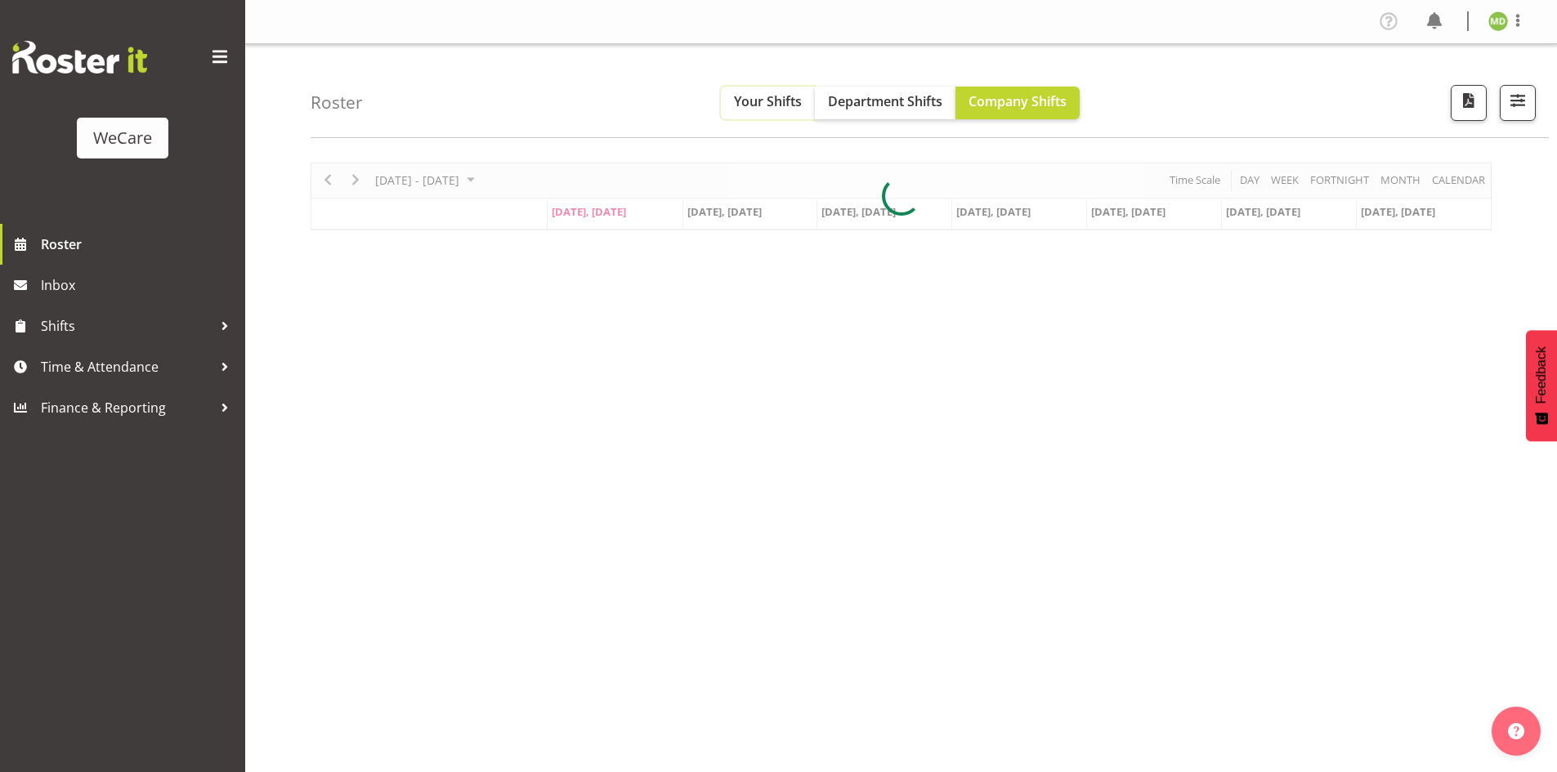
click at [765, 102] on span "Your Shifts" at bounding box center [768, 101] width 68 height 18
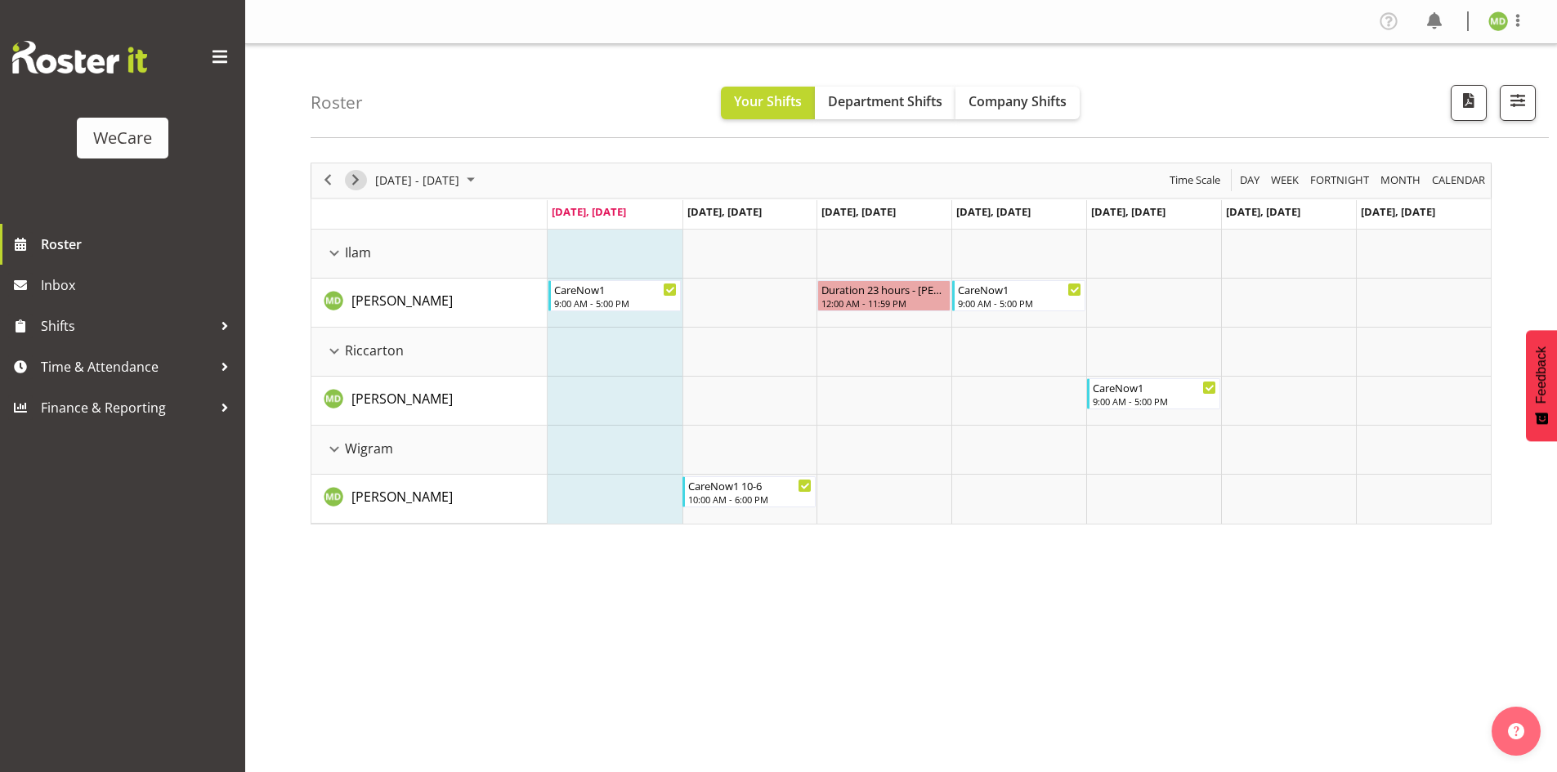
click at [353, 183] on span "Next" at bounding box center [356, 180] width 20 height 20
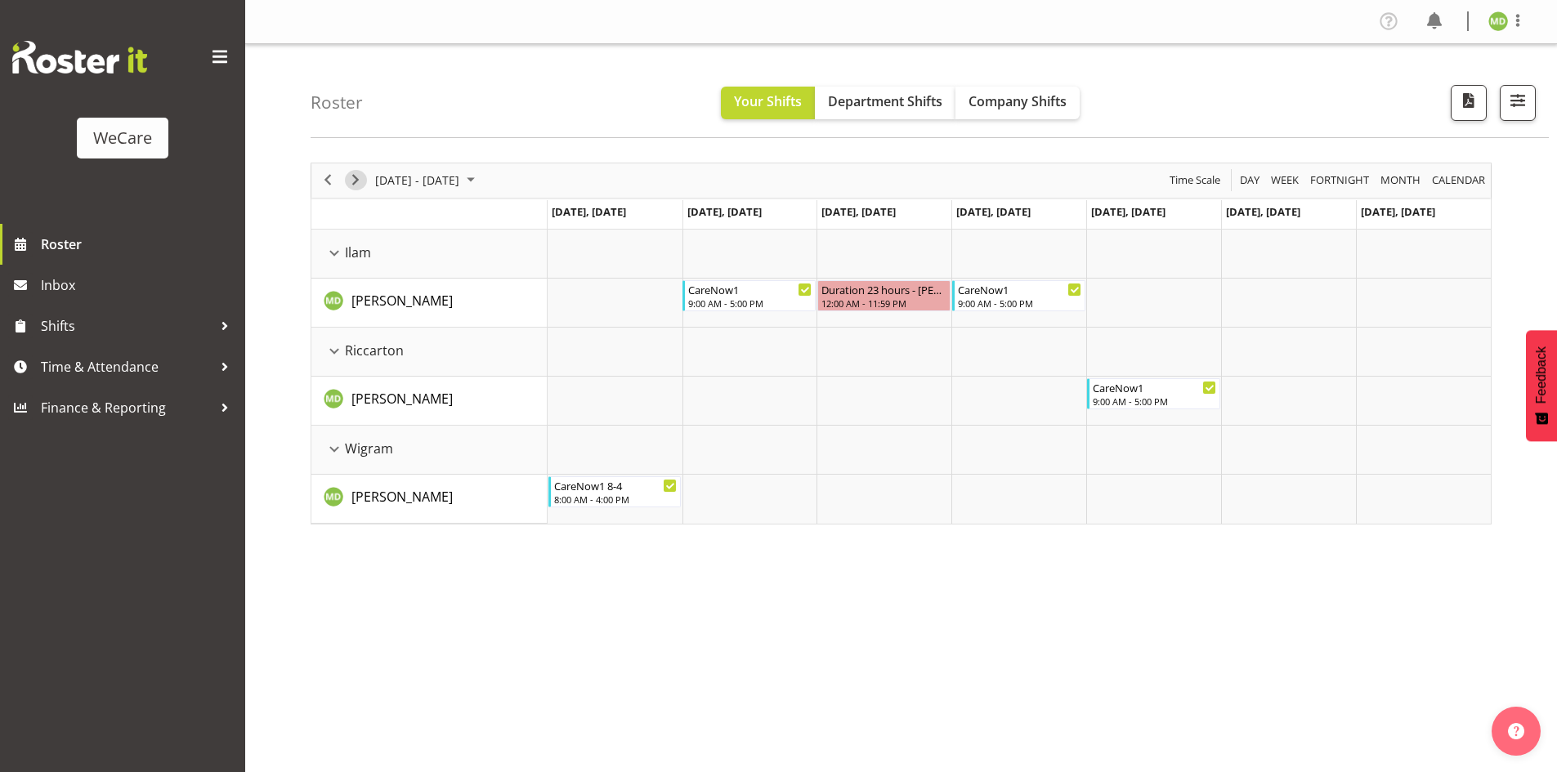
click at [353, 183] on span "Next" at bounding box center [356, 180] width 20 height 20
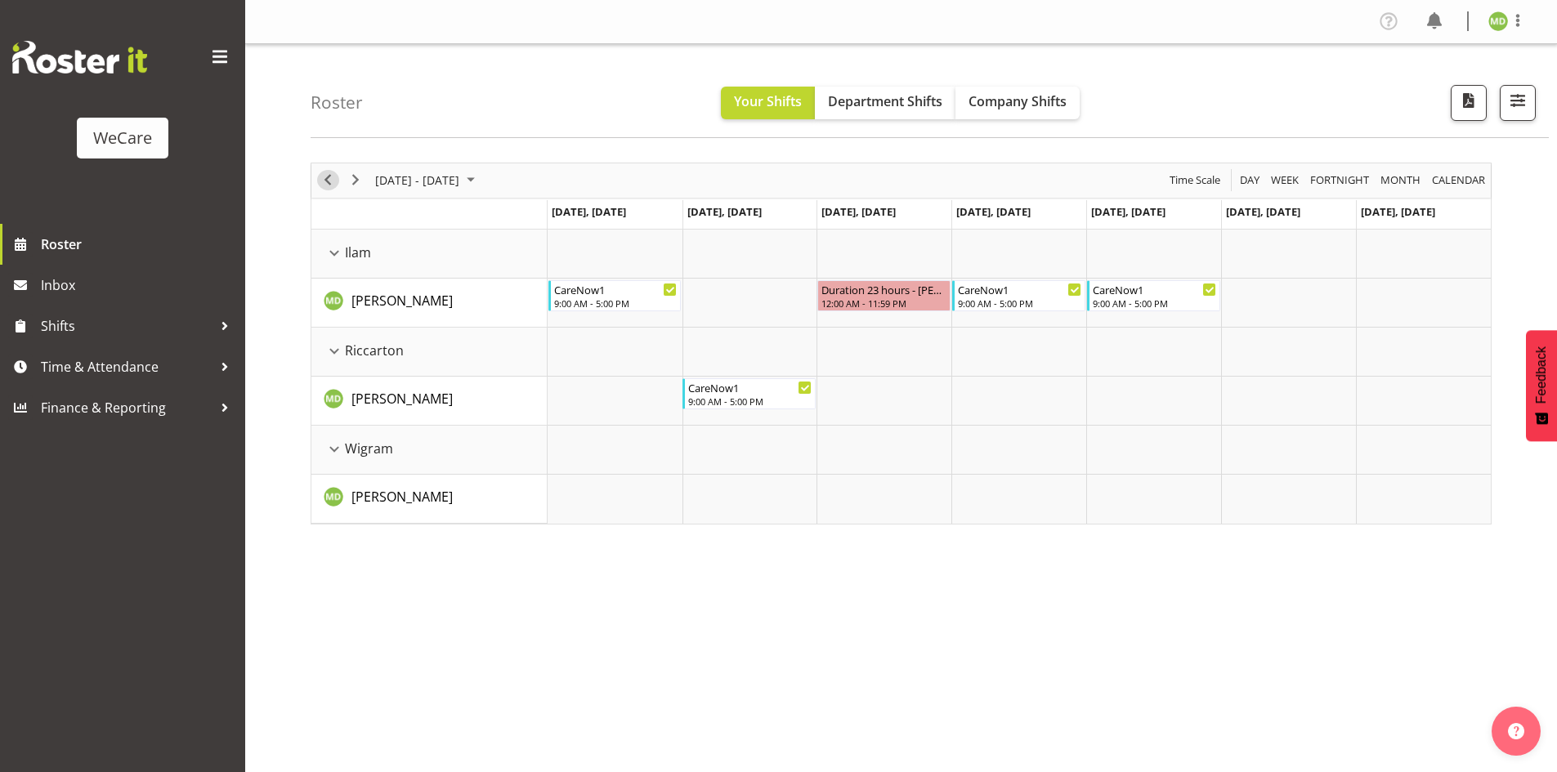
click at [329, 176] on span "Previous" at bounding box center [328, 180] width 20 height 20
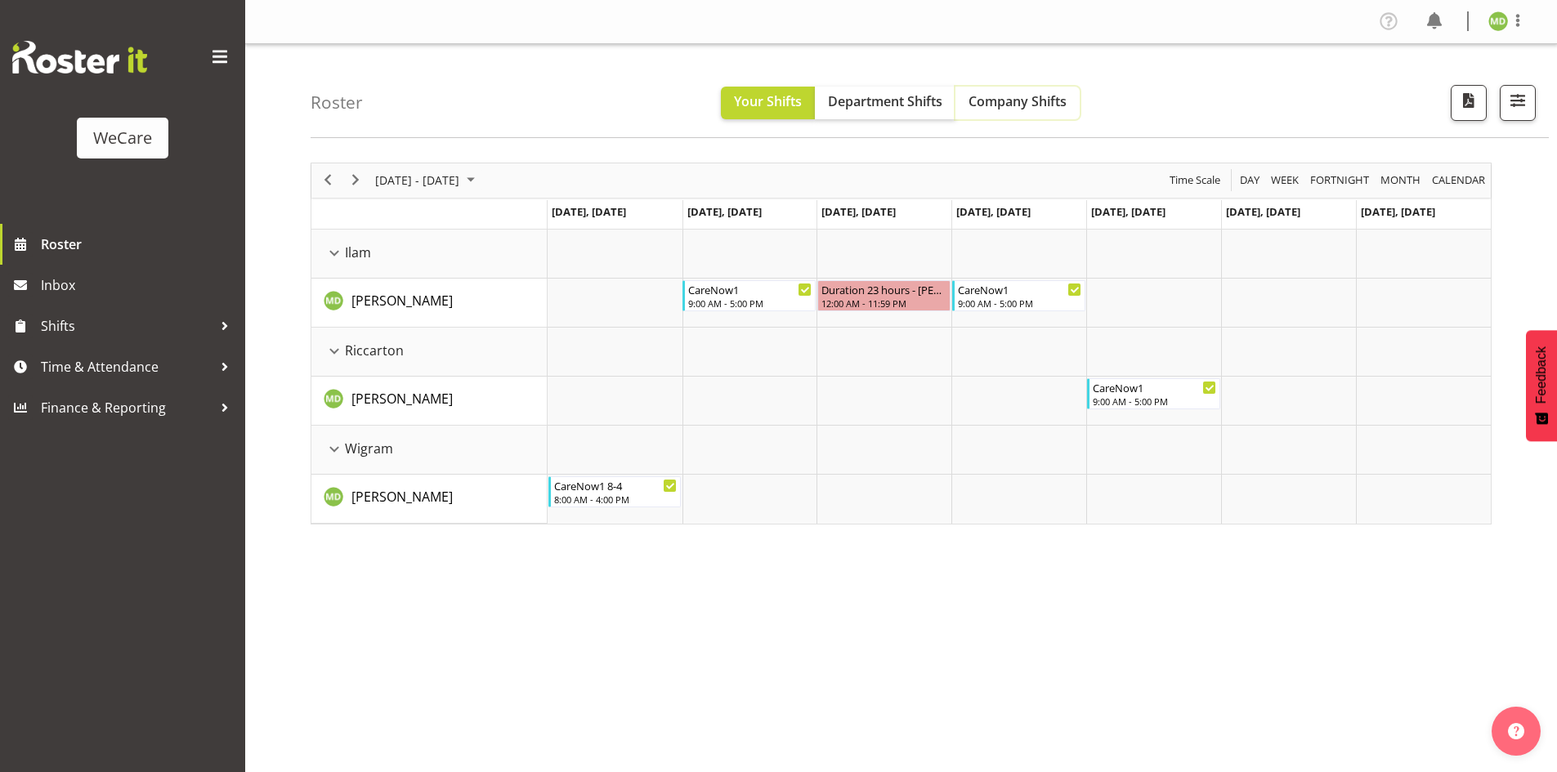
click at [1006, 96] on span "Company Shifts" at bounding box center [1017, 101] width 98 height 18
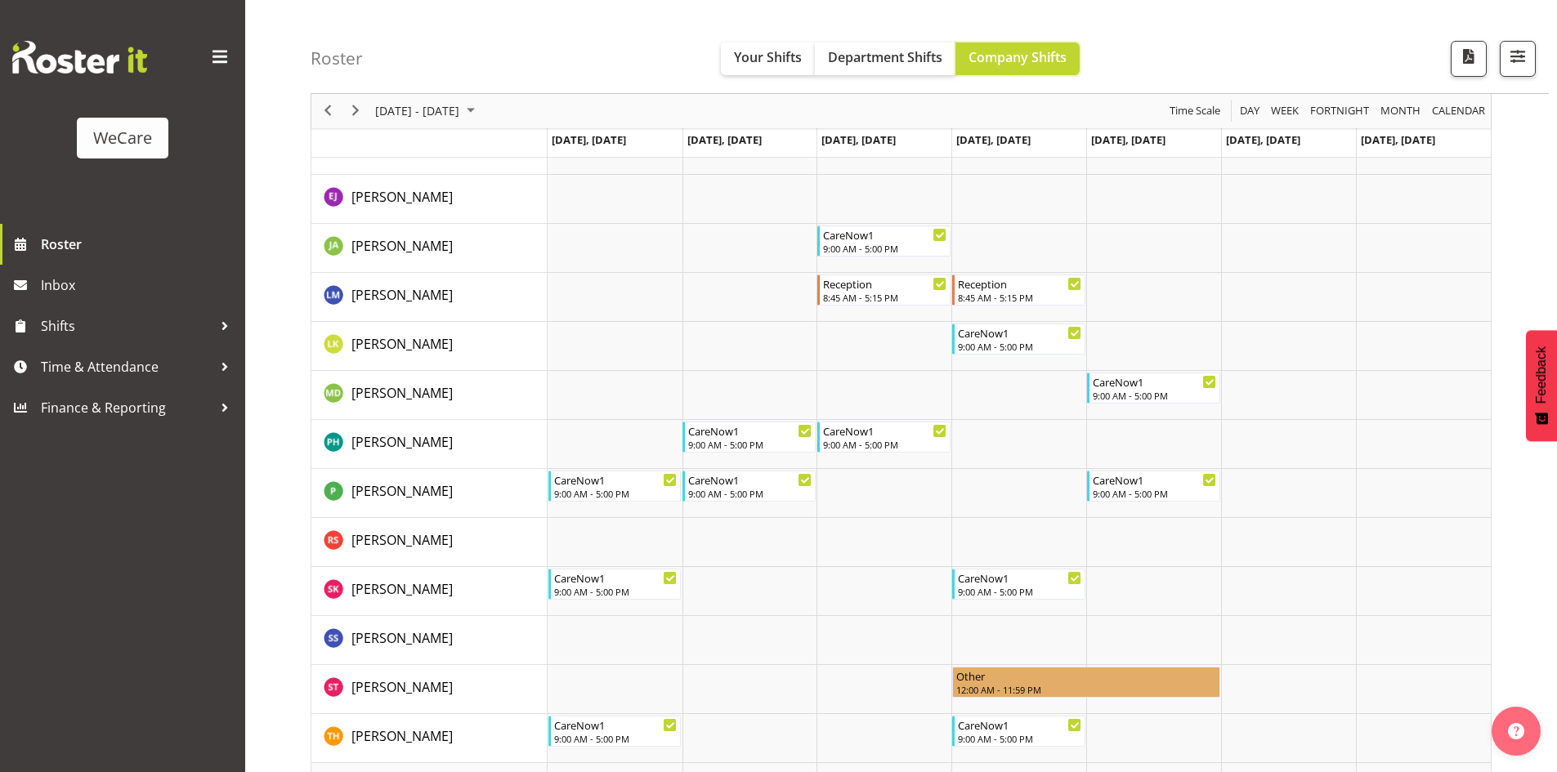
scroll to position [3841, 0]
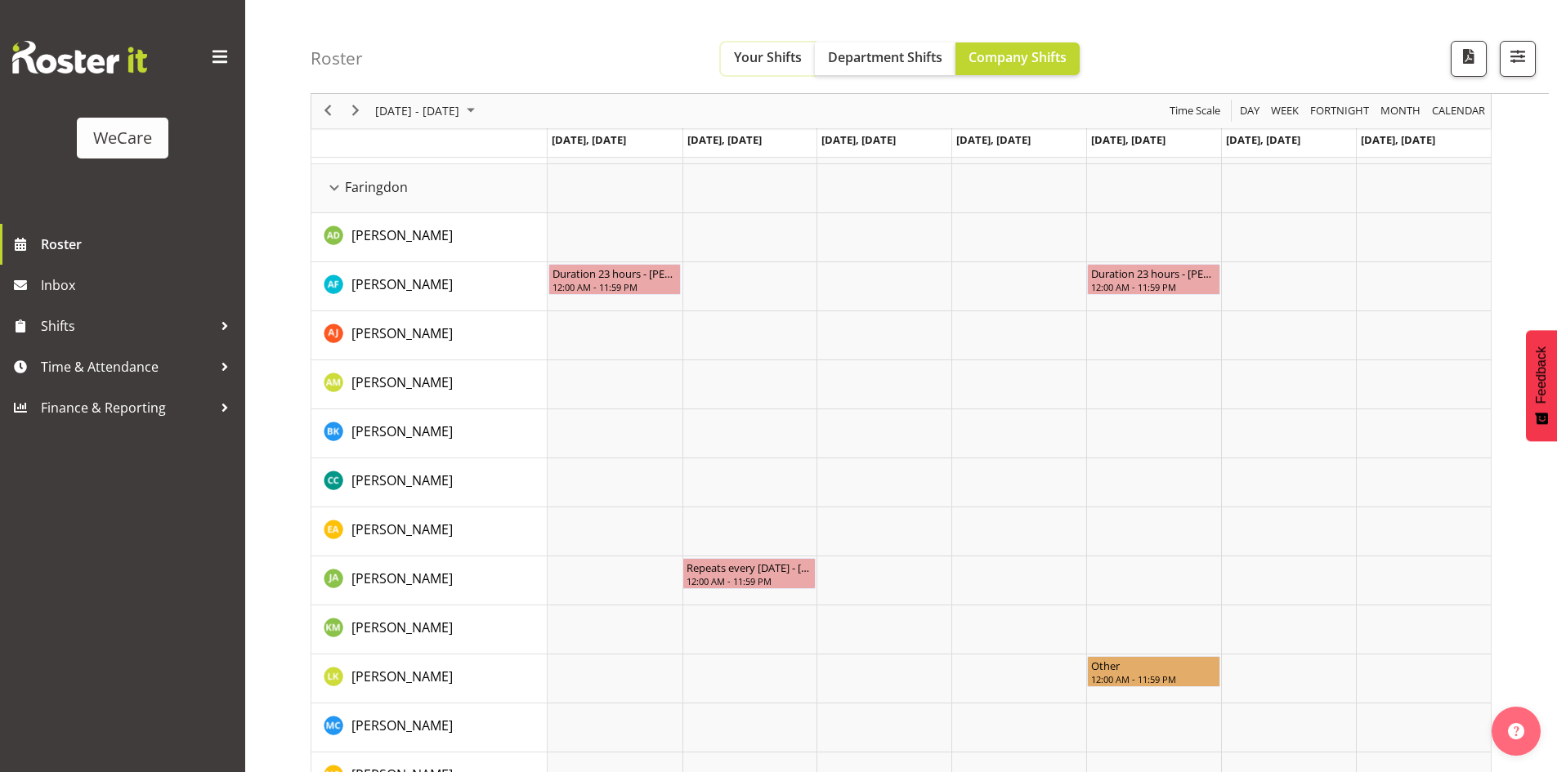
click at [755, 51] on span "Your Shifts" at bounding box center [768, 57] width 68 height 18
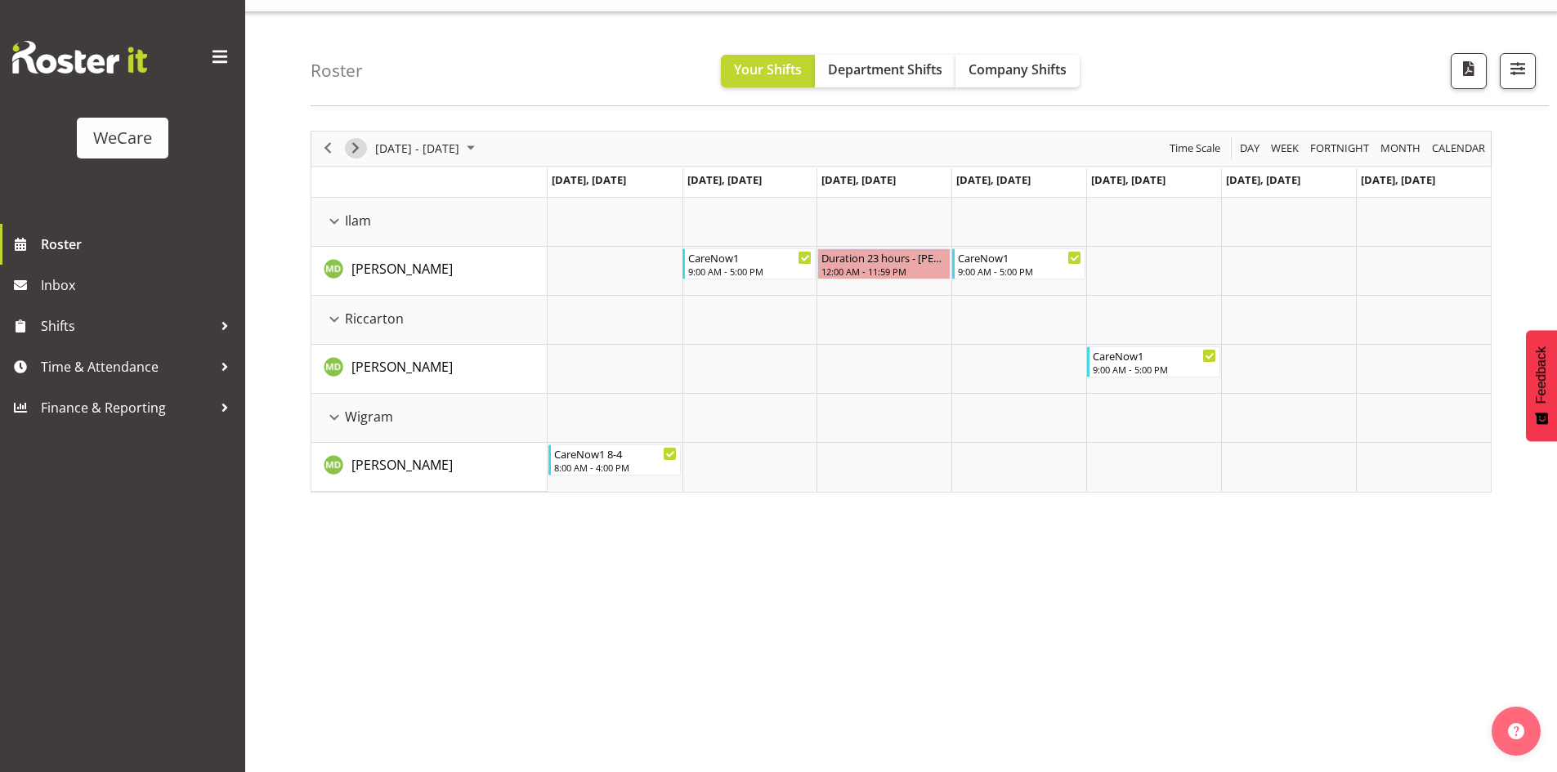
click at [360, 154] on span "Next" at bounding box center [356, 148] width 20 height 20
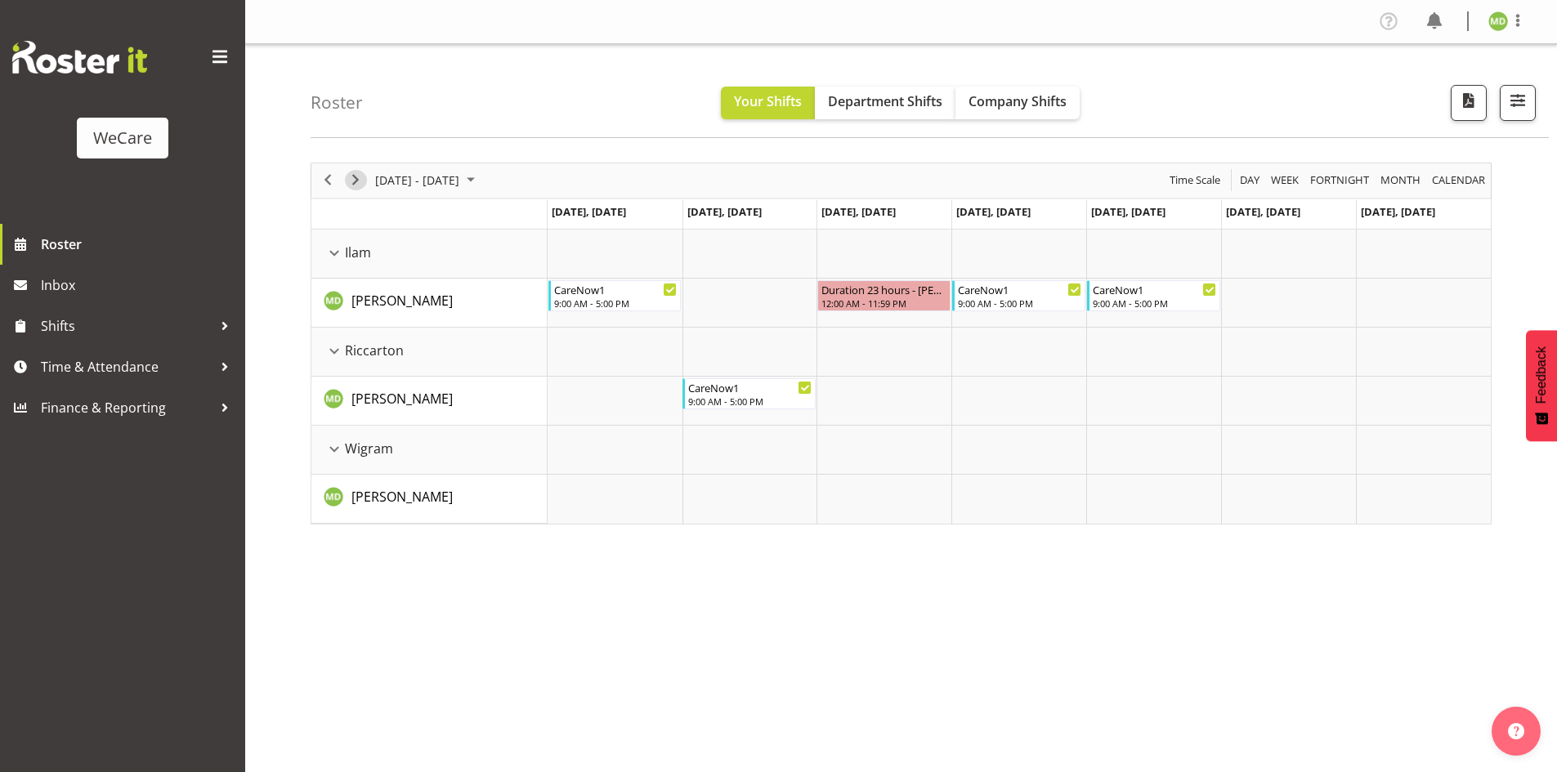
click at [360, 181] on span "Next" at bounding box center [356, 180] width 20 height 20
click at [354, 179] on span "Next" at bounding box center [356, 180] width 20 height 20
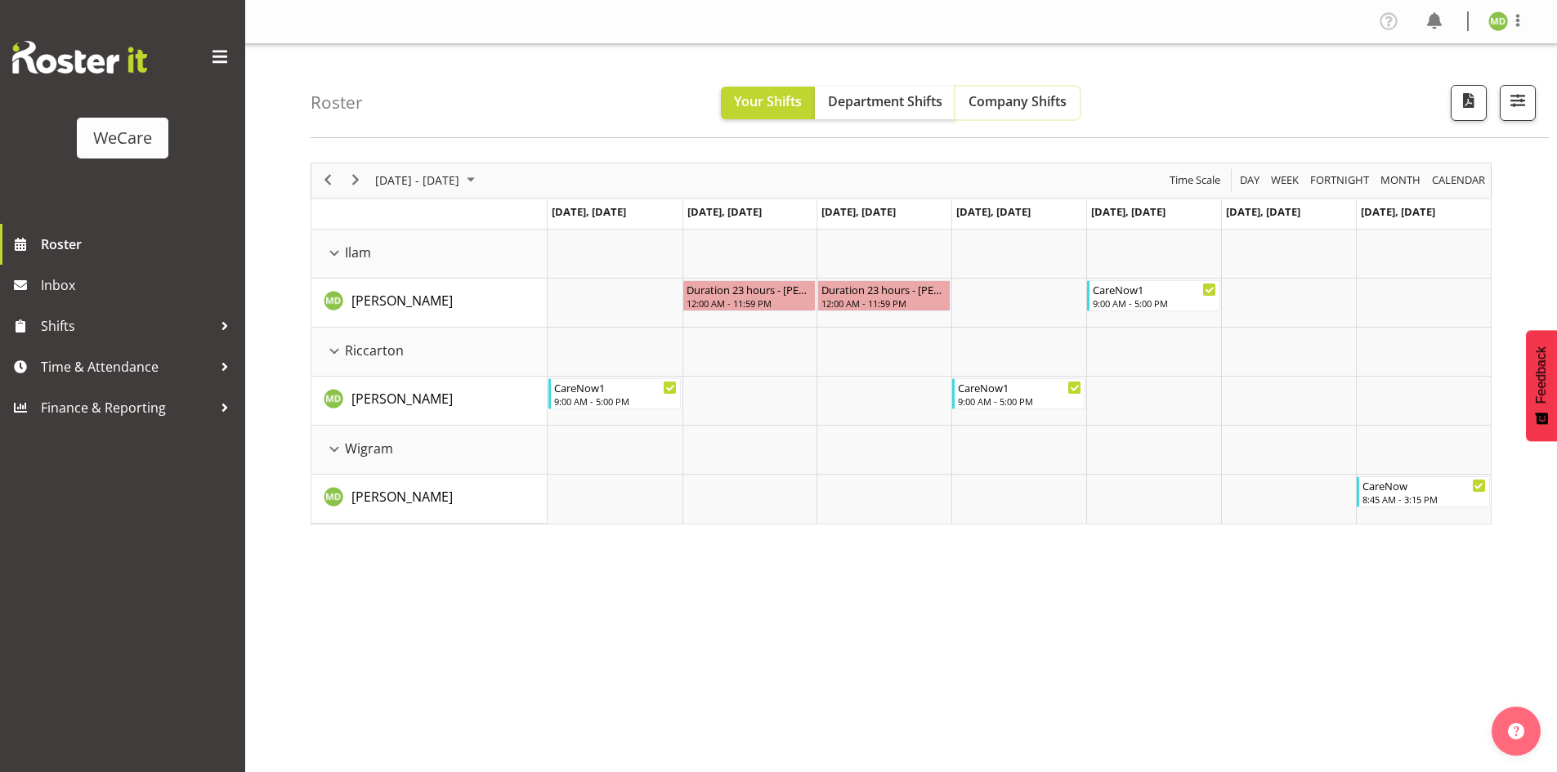
click at [1008, 106] on span "Company Shifts" at bounding box center [1017, 101] width 98 height 18
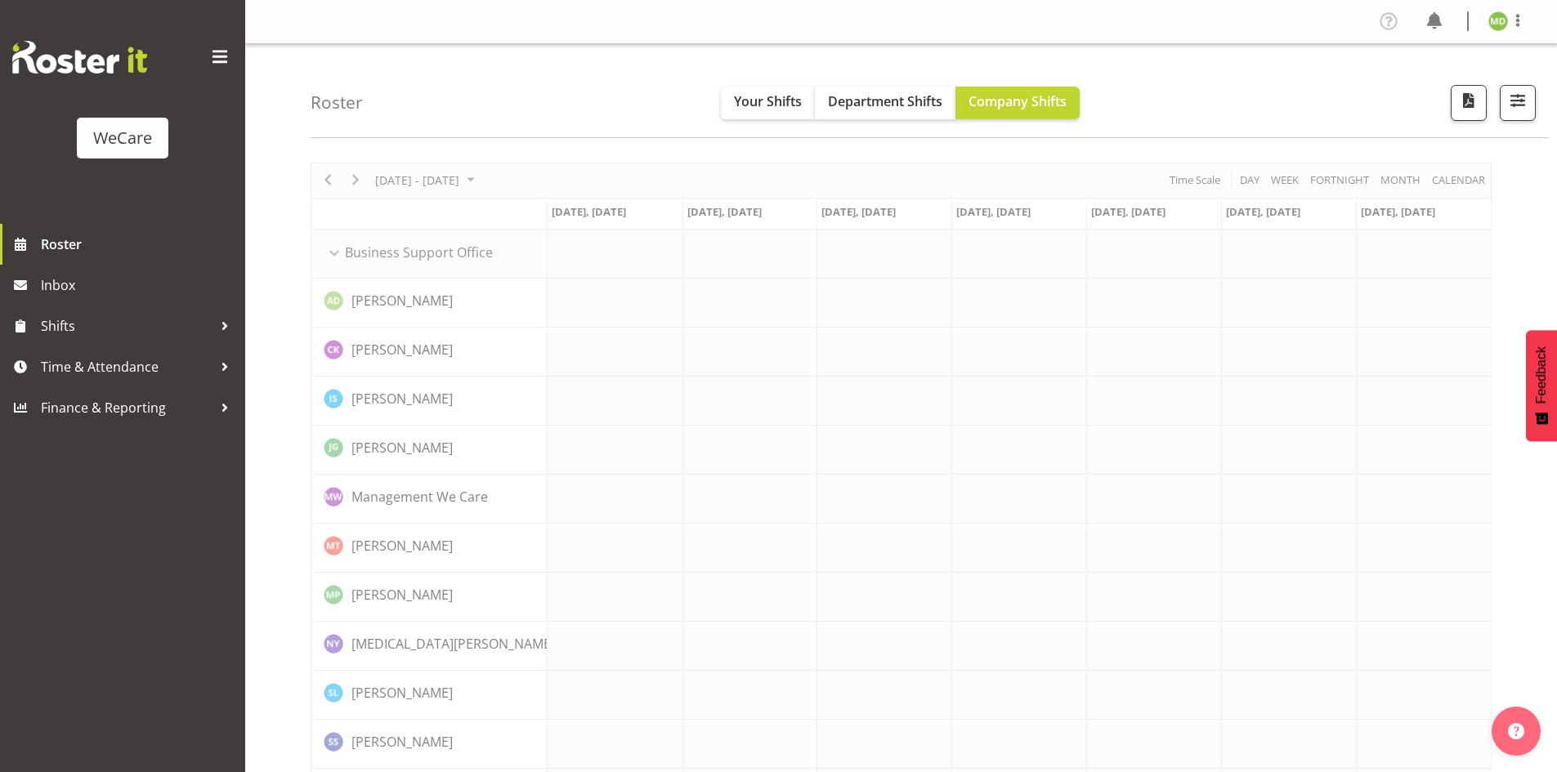
click at [1510, 10] on div "Profile Log Out" at bounding box center [1457, 21] width 165 height 27
click at [1513, 23] on span at bounding box center [1518, 21] width 20 height 20
click at [1419, 86] on link "Log Out" at bounding box center [1449, 85] width 157 height 29
